Goal: Find specific page/section: Find specific page/section

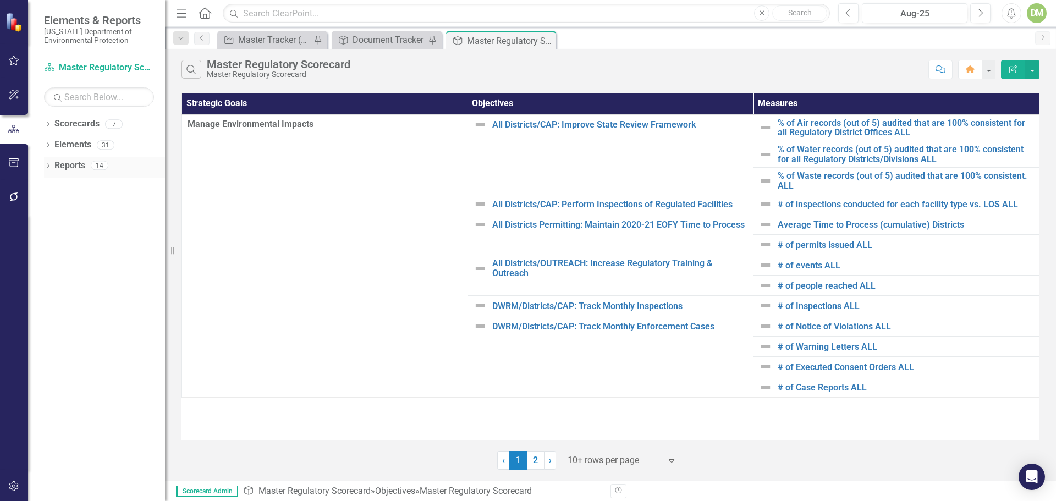
click at [46, 169] on icon "Dropdown" at bounding box center [48, 167] width 8 height 6
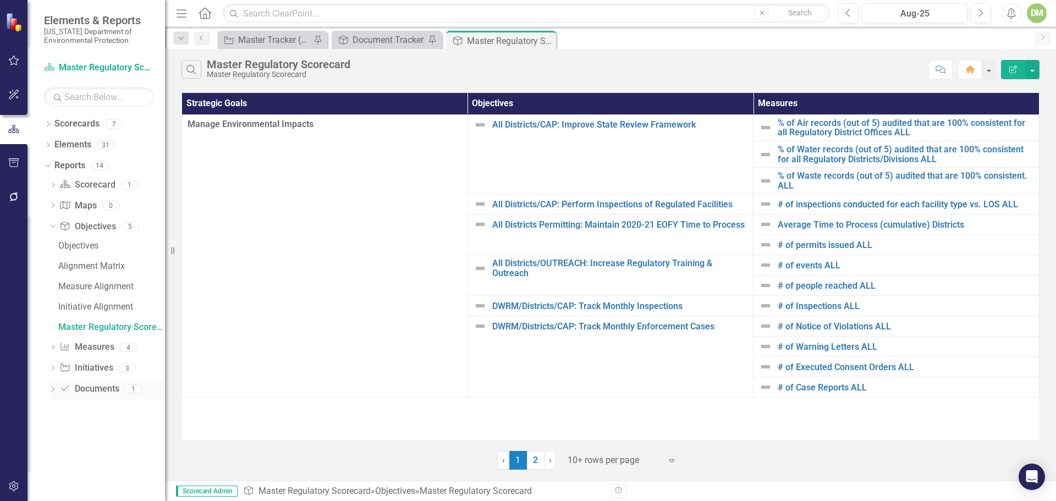
click at [52, 392] on icon "Dropdown" at bounding box center [53, 390] width 8 height 6
click at [76, 308] on div "Documents" at bounding box center [111, 308] width 107 height 10
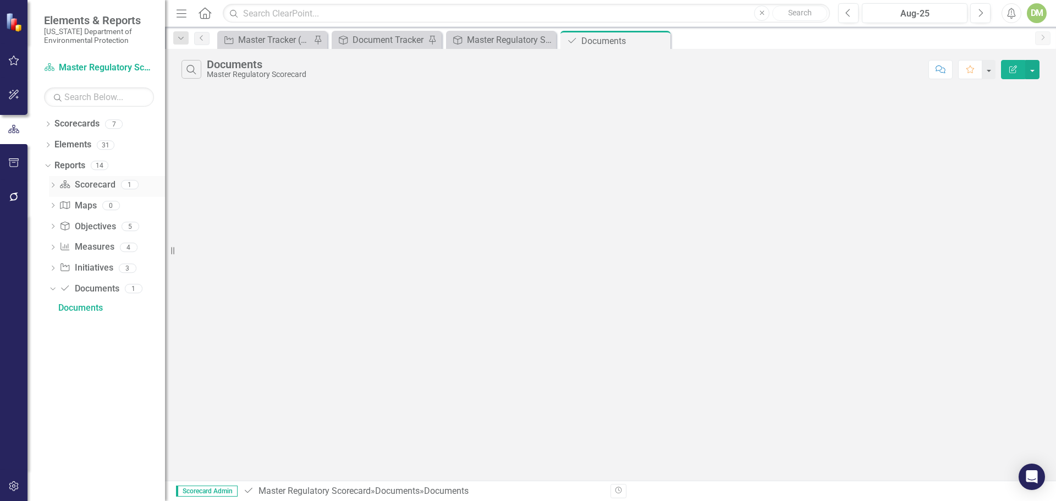
click at [52, 186] on icon "Dropdown" at bounding box center [53, 186] width 8 height 6
click at [52, 186] on icon "Dropdown" at bounding box center [51, 184] width 6 height 8
click at [48, 126] on icon "Dropdown" at bounding box center [48, 125] width 8 height 6
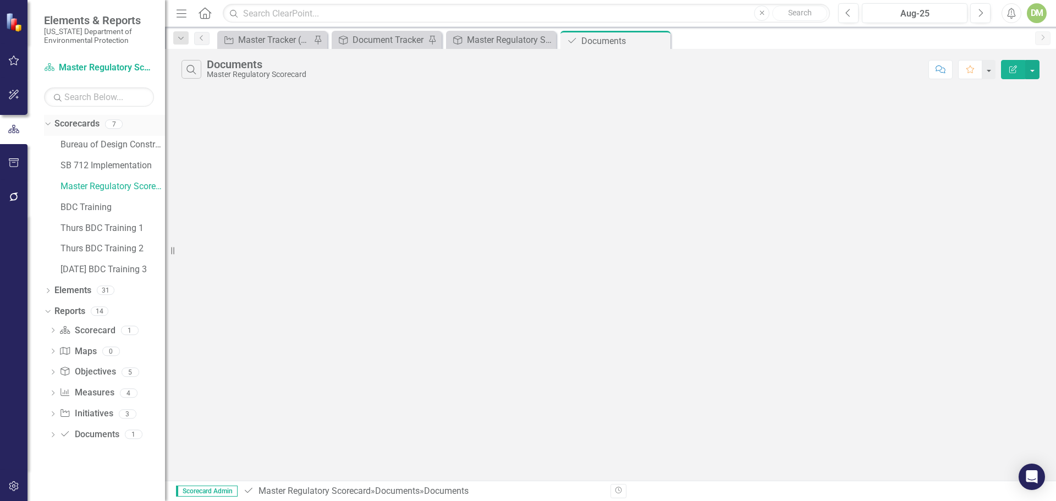
click at [47, 124] on icon at bounding box center [47, 124] width 5 height 3
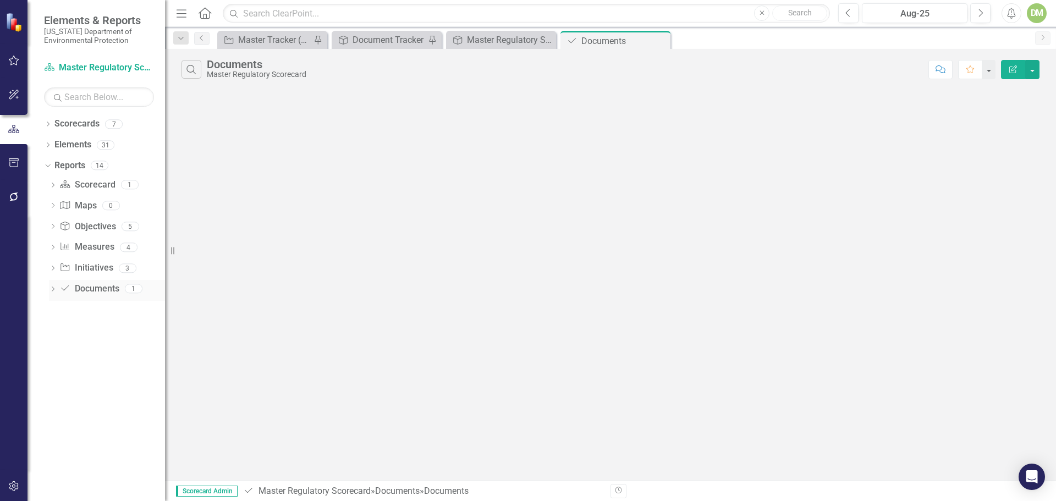
click at [53, 288] on icon "Dropdown" at bounding box center [53, 290] width 8 height 6
click at [53, 291] on icon "Dropdown" at bounding box center [51, 288] width 6 height 8
click at [54, 186] on icon "Dropdown" at bounding box center [53, 186] width 8 height 6
click at [52, 186] on icon at bounding box center [52, 185] width 5 height 3
click at [90, 99] on input "text" at bounding box center [99, 96] width 110 height 19
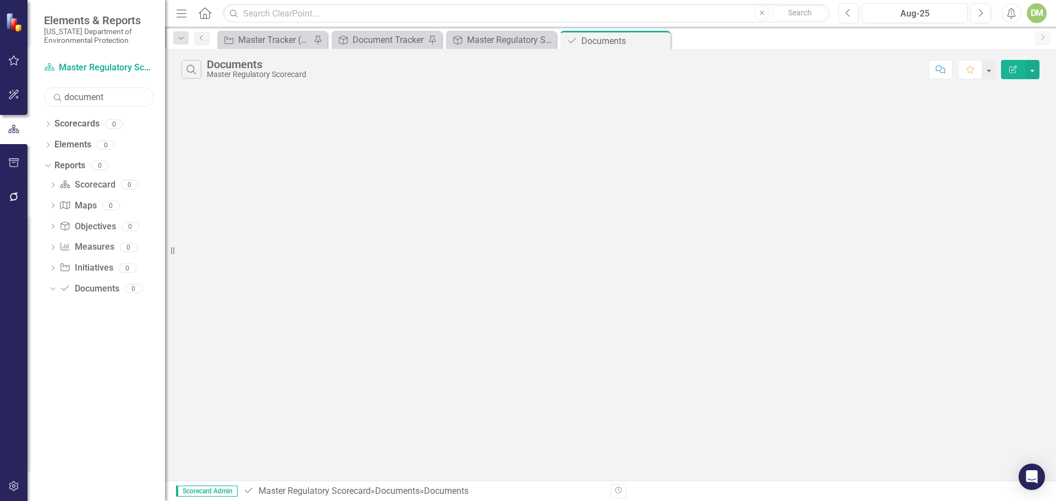
type input "document tracker"
click at [51, 291] on icon "Dropdown" at bounding box center [51, 288] width 6 height 8
click at [51, 289] on icon "Dropdown" at bounding box center [53, 290] width 8 height 6
drag, startPoint x: 142, startPoint y: 103, endPoint x: 40, endPoint y: 82, distance: 105.0
click at [40, 82] on div "Scorecard Master Regulatory Scorecard Search document tracker Sorry, no results…" at bounding box center [95, 280] width 137 height 442
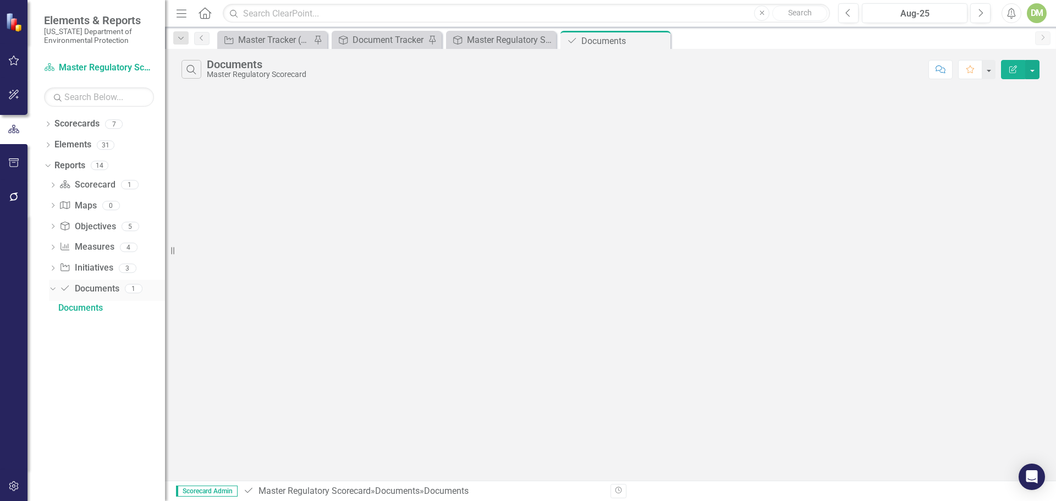
click at [53, 291] on icon "Dropdown" at bounding box center [51, 288] width 6 height 8
click at [311, 14] on input "text" at bounding box center [526, 13] width 607 height 19
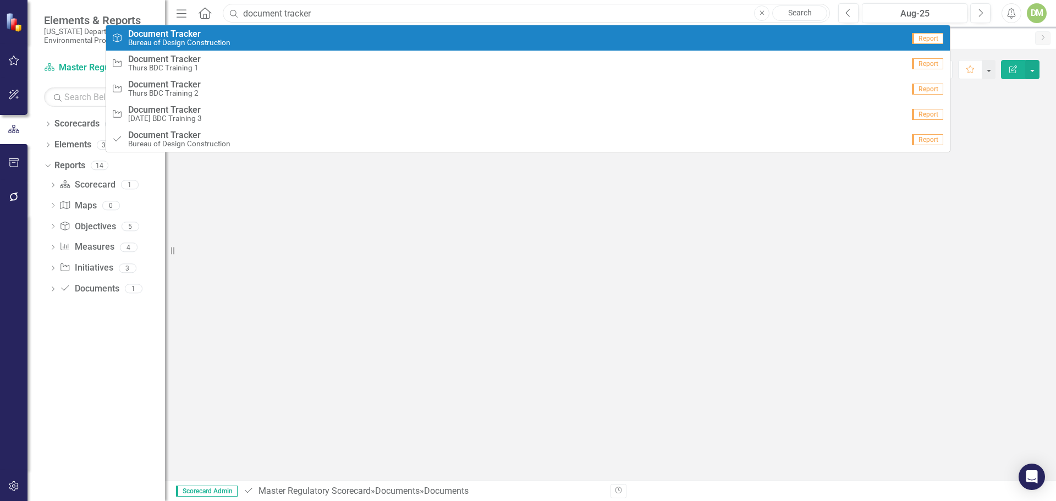
type input "document tracker"
click at [180, 35] on strong "Tracker" at bounding box center [185, 34] width 30 height 10
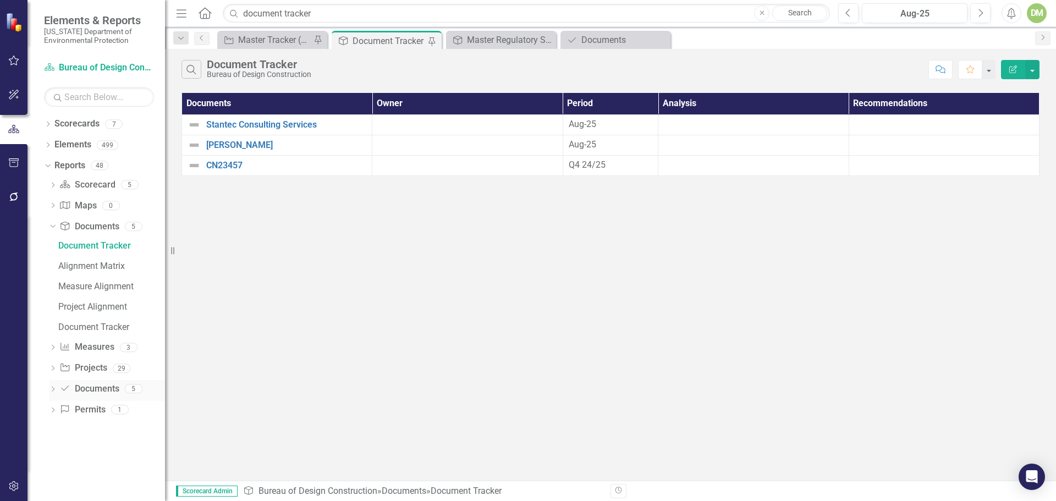
click at [56, 390] on icon "Dropdown" at bounding box center [53, 390] width 8 height 6
click at [98, 330] on div "Document Tracker" at bounding box center [111, 328] width 107 height 10
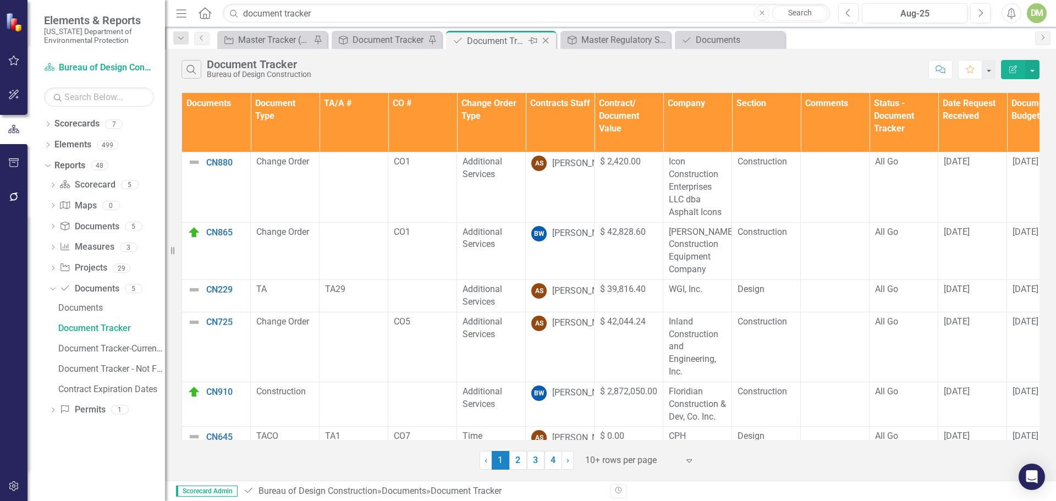
click at [532, 41] on icon "Pin" at bounding box center [532, 40] width 9 height 11
